Goal: Check status: Check status

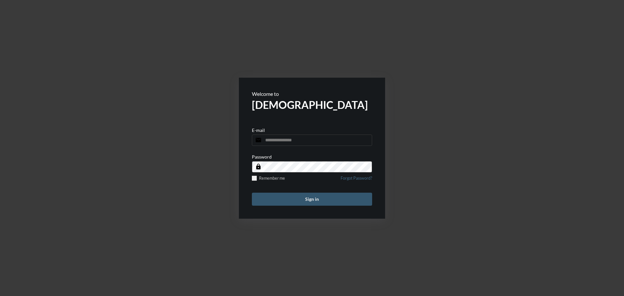
type input "**********"
click at [315, 204] on button "Sign in" at bounding box center [312, 199] width 120 height 13
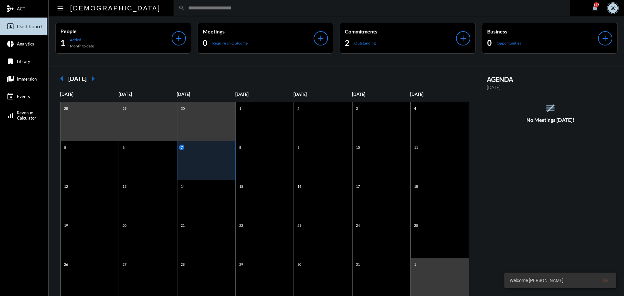
click at [291, 7] on input "text" at bounding box center [375, 8] width 381 height 6
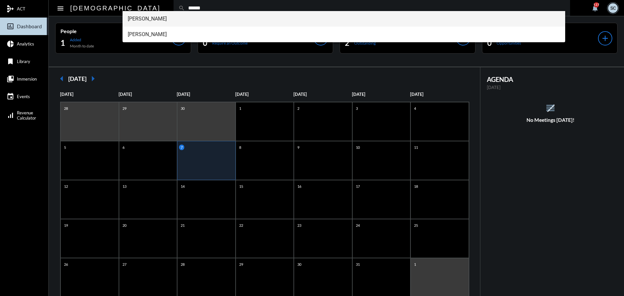
type input "******"
click at [223, 14] on span "[PERSON_NAME]" at bounding box center [344, 19] width 433 height 16
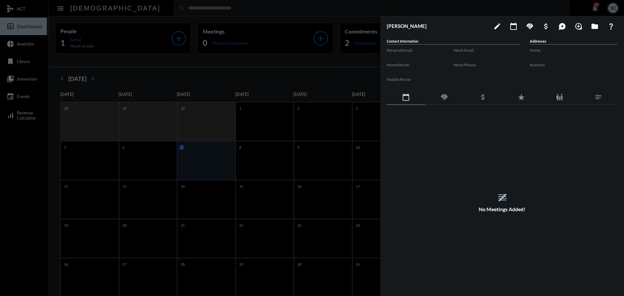
click at [444, 102] on div "handshake" at bounding box center [444, 97] width 38 height 15
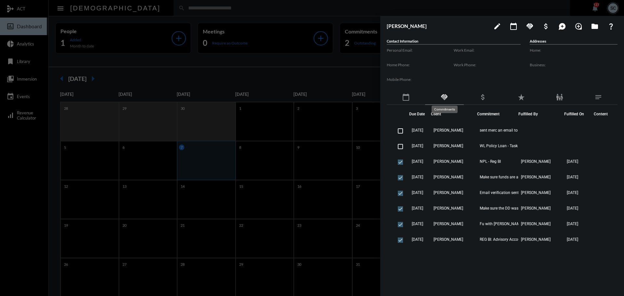
click at [447, 97] on mat-icon "handshake" at bounding box center [445, 97] width 8 height 8
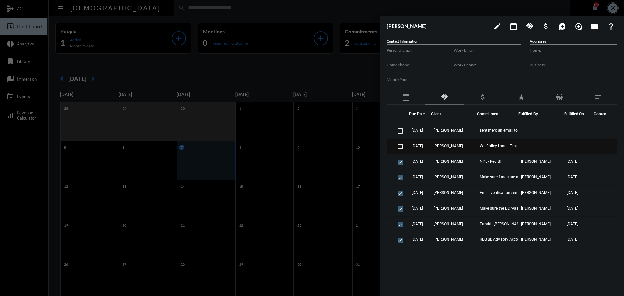
click at [431, 145] on td "[DATE]" at bounding box center [420, 147] width 22 height 16
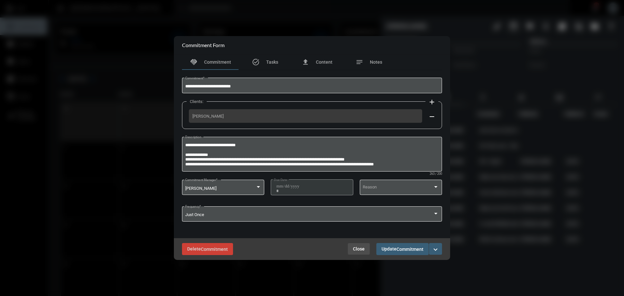
click at [359, 246] on button "Close" at bounding box center [359, 249] width 22 height 12
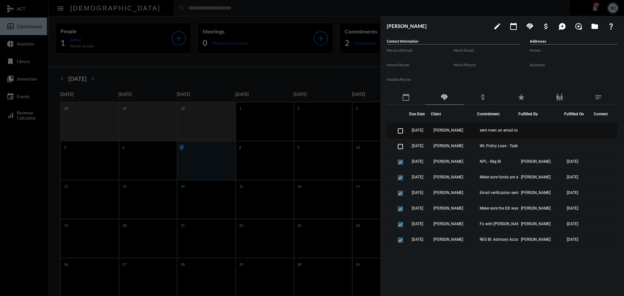
click at [431, 129] on td "[DATE]" at bounding box center [420, 131] width 22 height 16
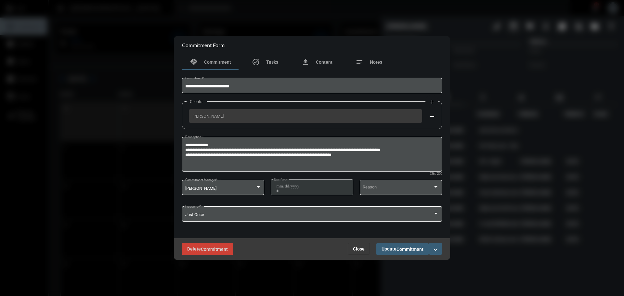
click at [360, 249] on span "Close" at bounding box center [359, 249] width 12 height 5
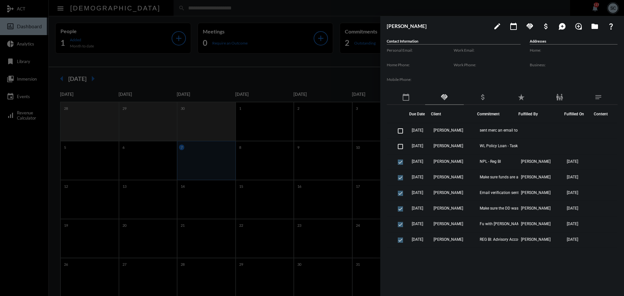
click at [356, 10] on div at bounding box center [312, 148] width 624 height 296
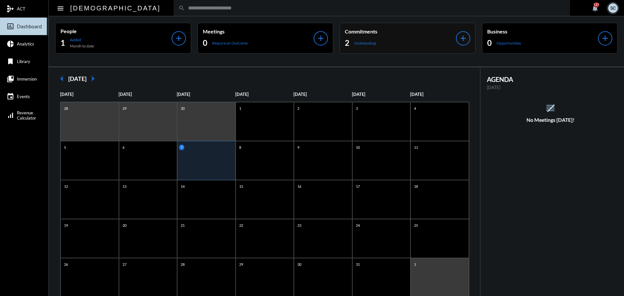
click at [363, 42] on p "Outstanding" at bounding box center [365, 43] width 21 height 5
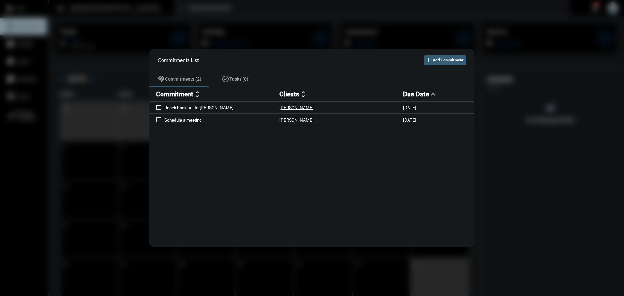
click at [252, 12] on div at bounding box center [312, 148] width 624 height 296
